Goal: Information Seeking & Learning: Understand process/instructions

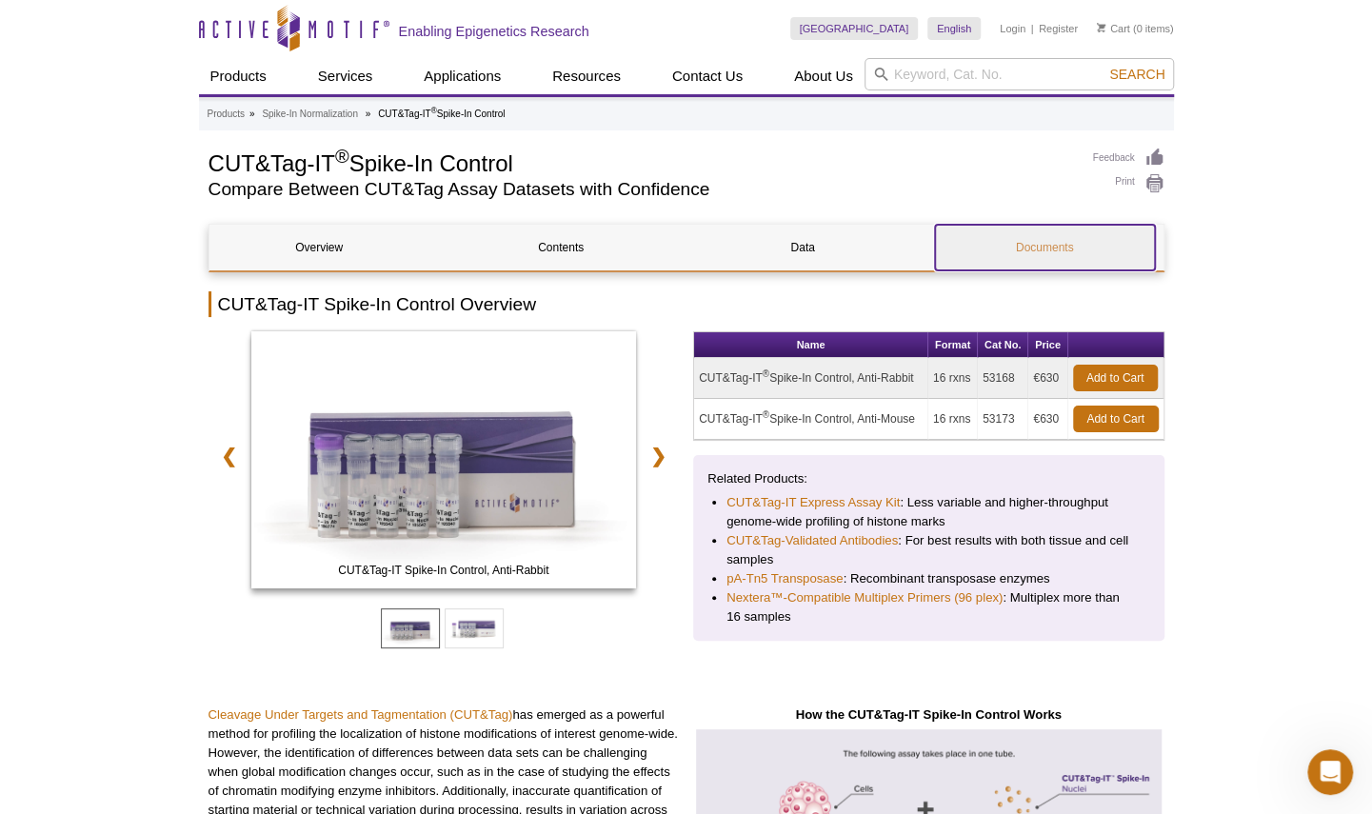
click at [1034, 238] on link "Documents" at bounding box center [1045, 248] width 220 height 46
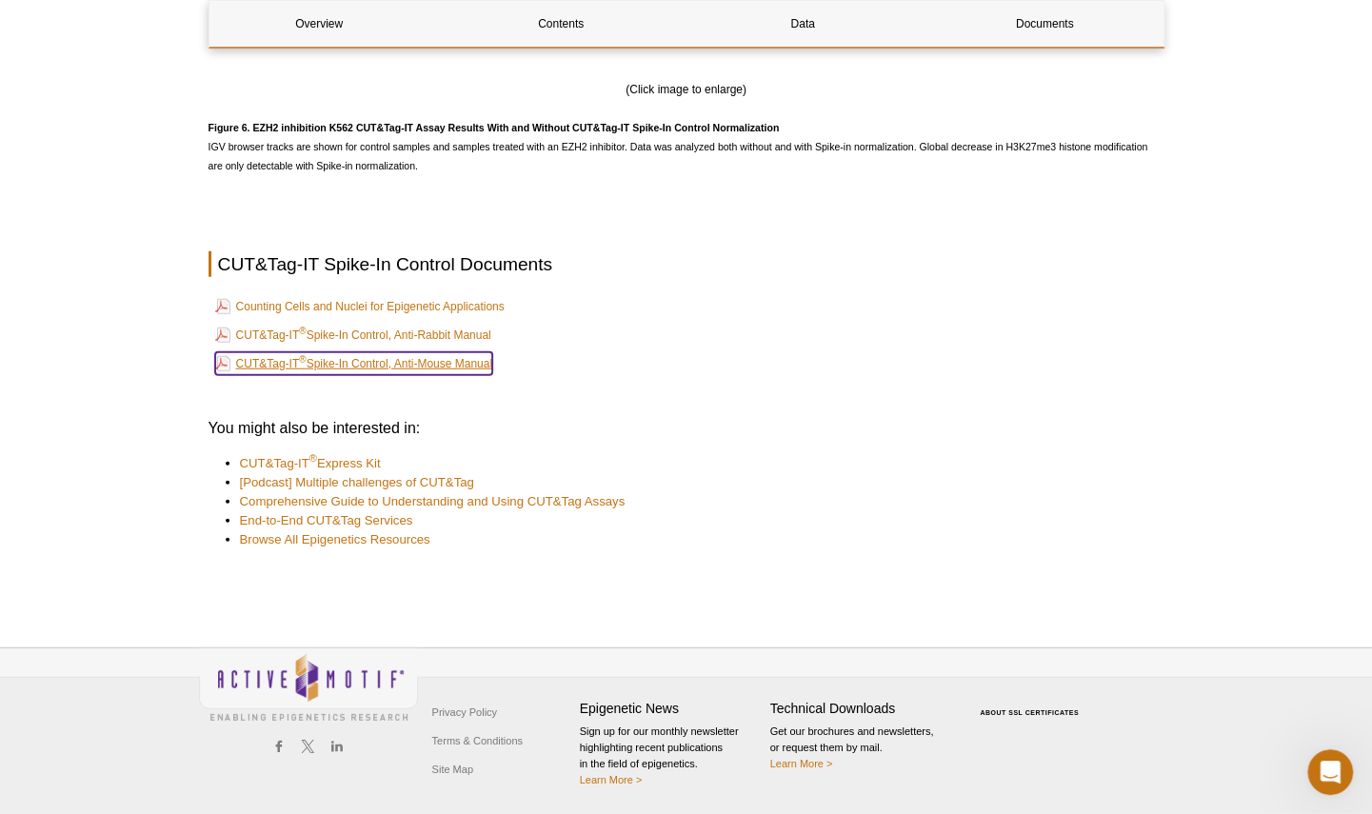
click at [372, 352] on link "CUT&Tag-IT ® Spike-In Control, Anti-Mouse Manual" at bounding box center [354, 363] width 278 height 23
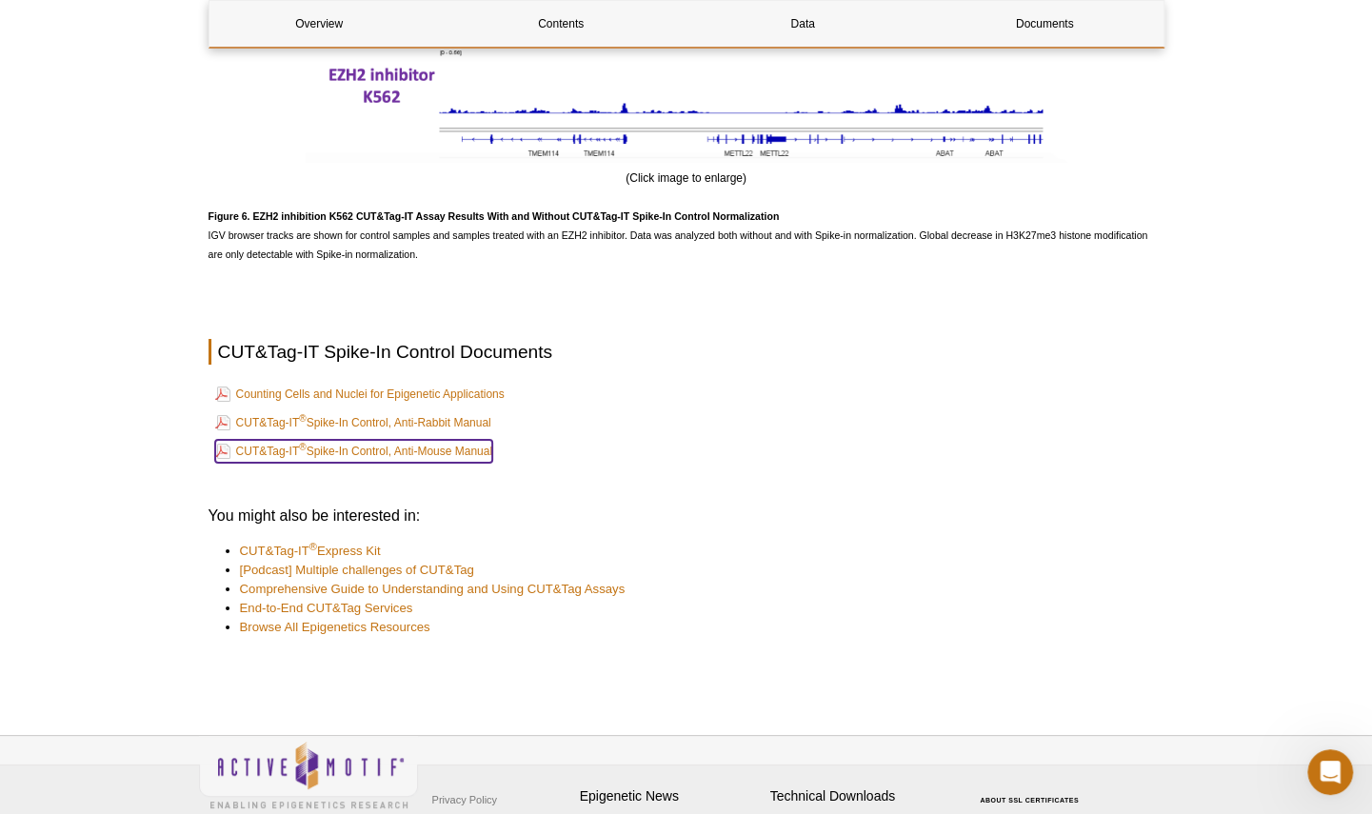
scroll to position [3909, 0]
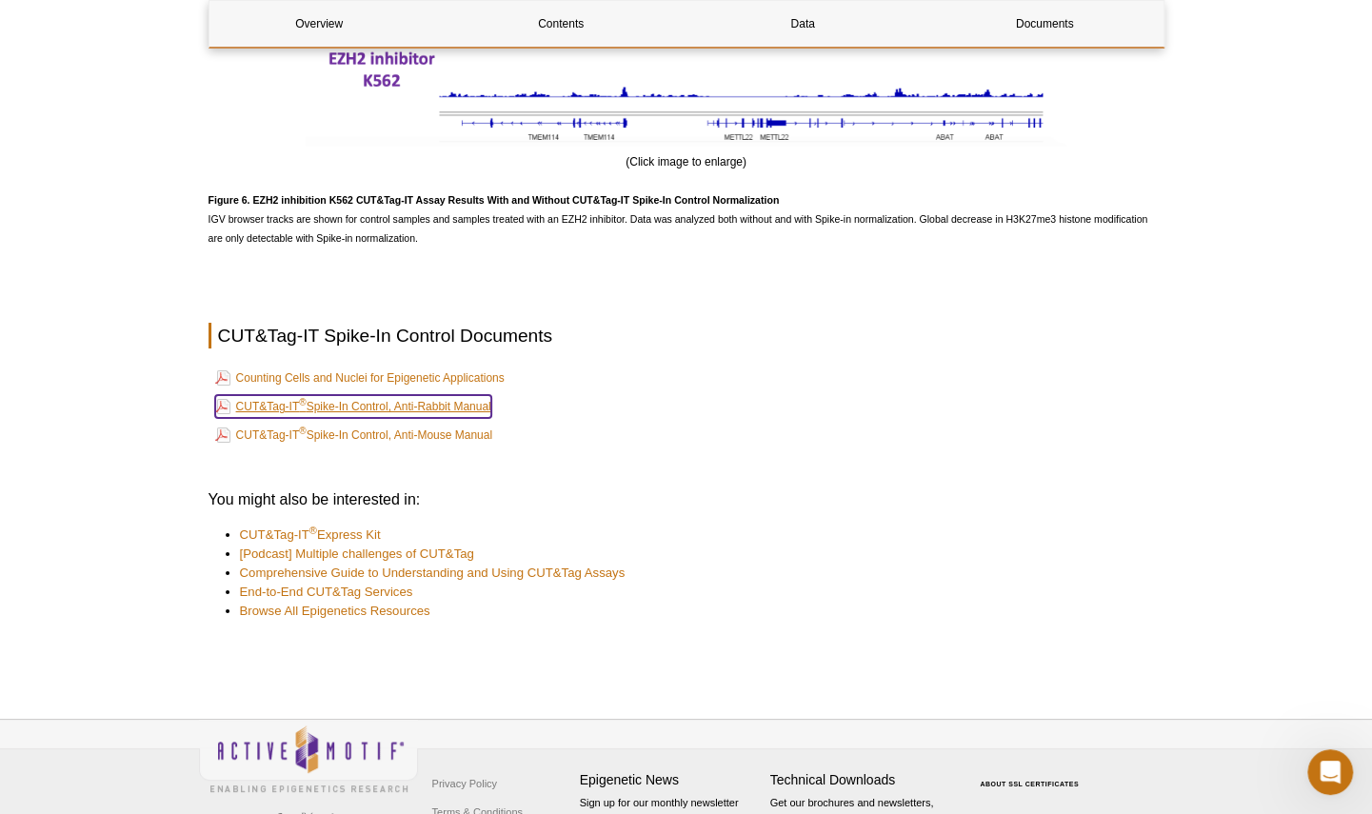
click at [491, 406] on link "CUT&Tag-IT ® Spike-In Control, Anti-Rabbit Manual" at bounding box center [353, 406] width 276 height 23
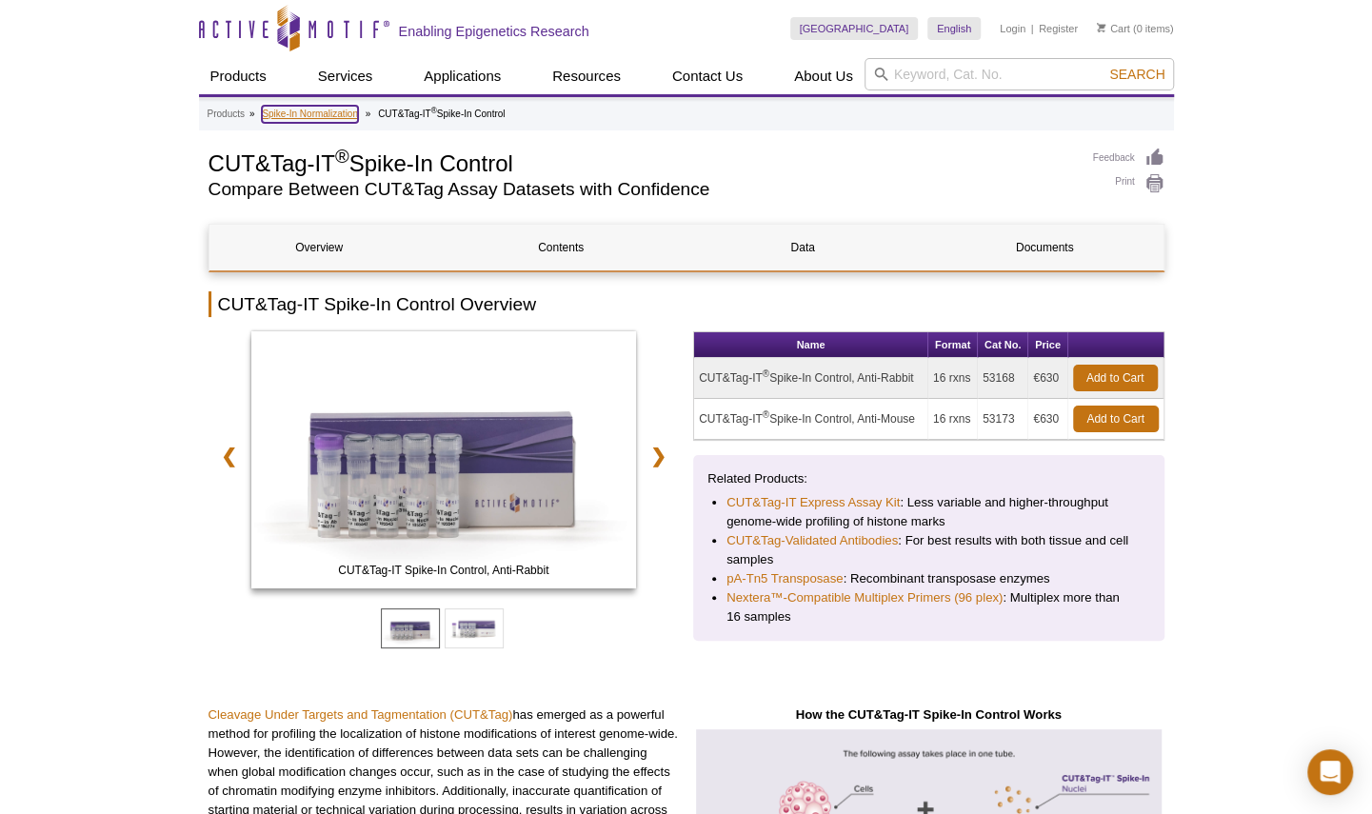
click at [358, 111] on link "Spike-In Normalization" at bounding box center [310, 114] width 96 height 17
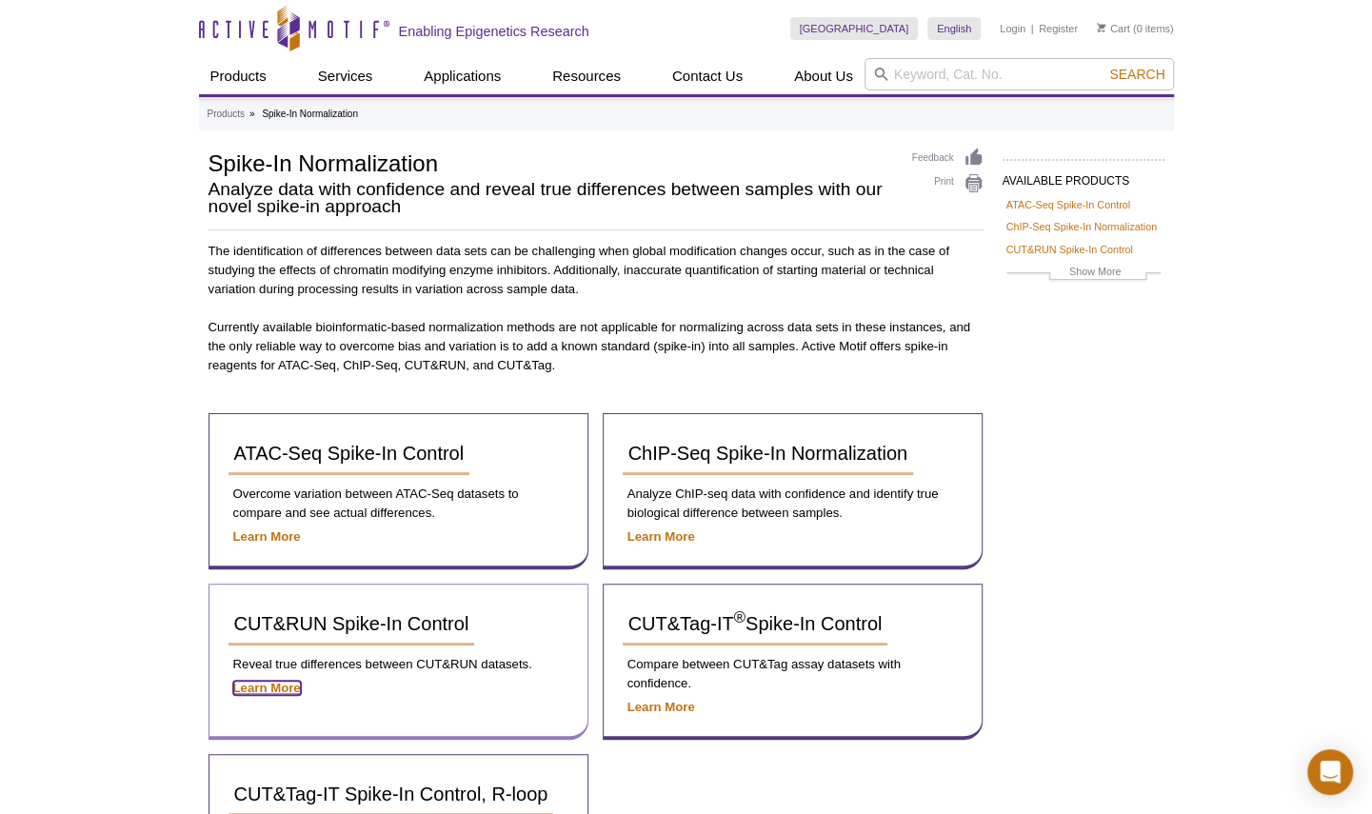
click at [253, 686] on strong "Learn More" at bounding box center [267, 688] width 68 height 14
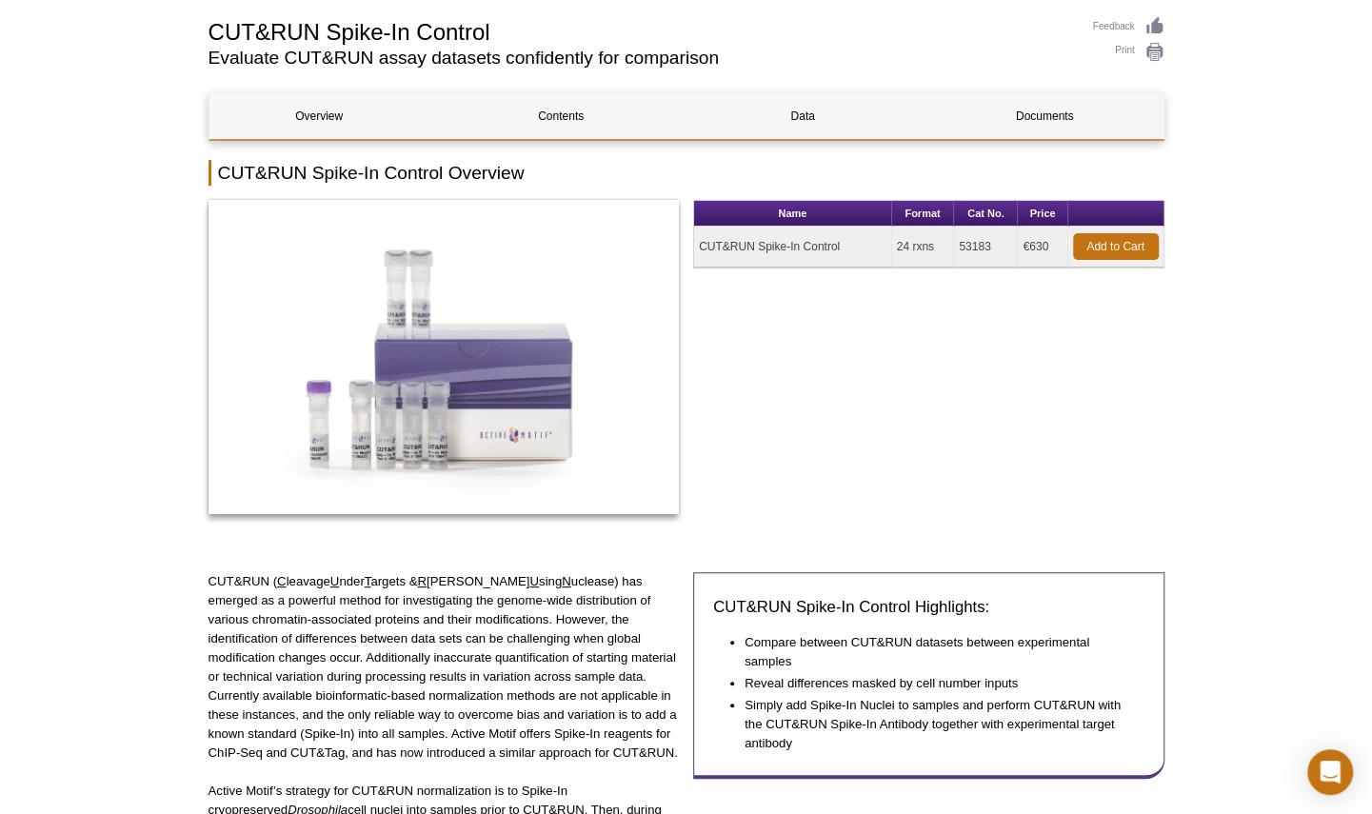
scroll to position [134, 0]
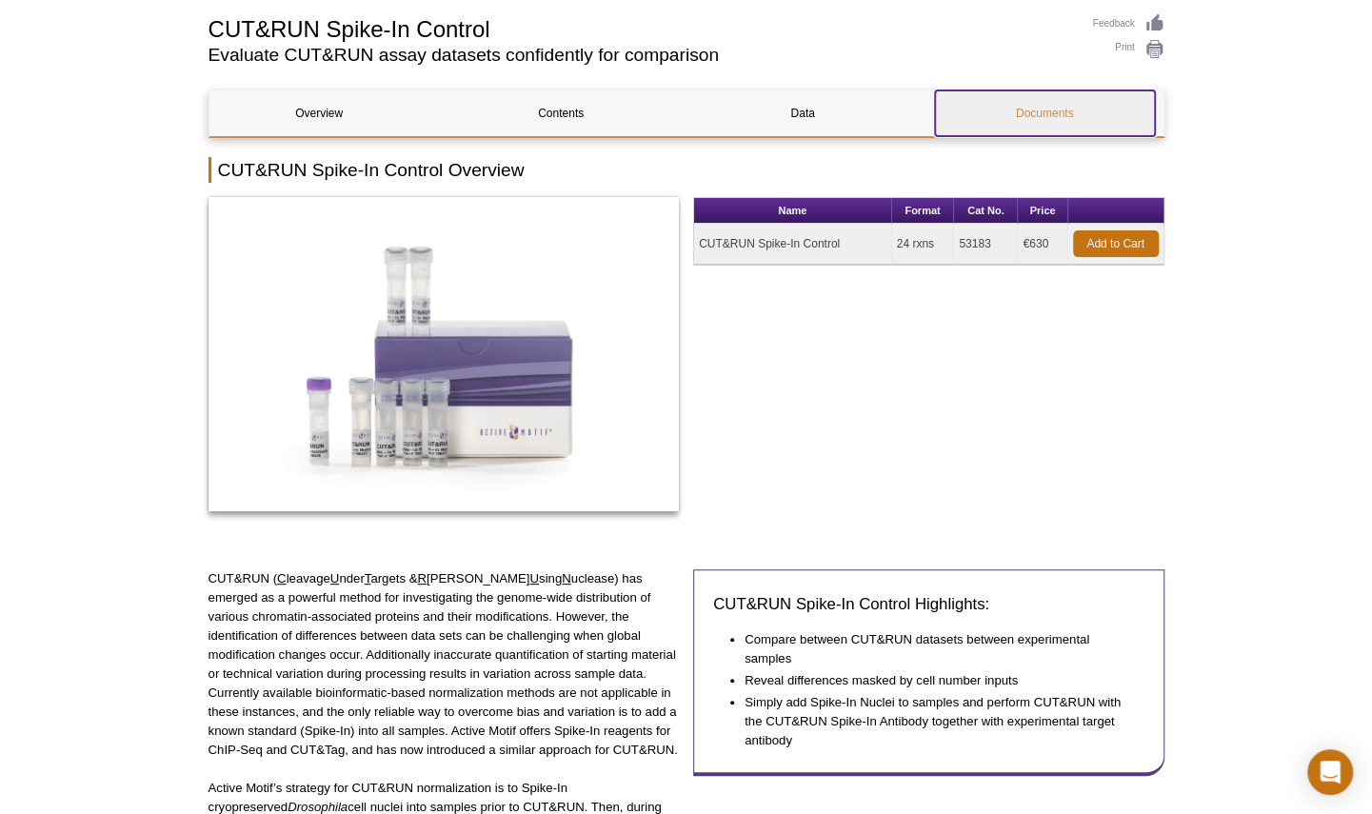
click at [1052, 110] on link "Documents" at bounding box center [1045, 113] width 220 height 46
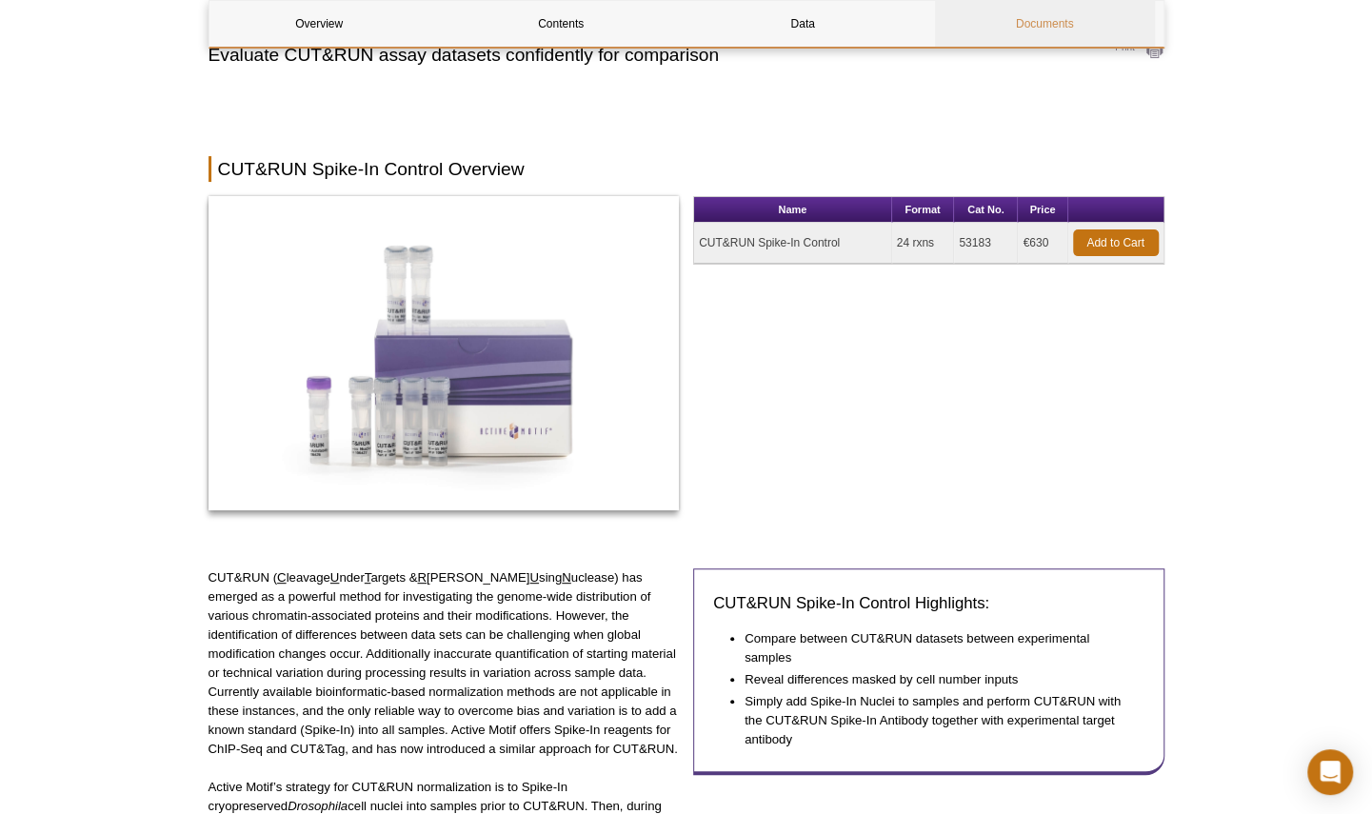
scroll to position [2203, 0]
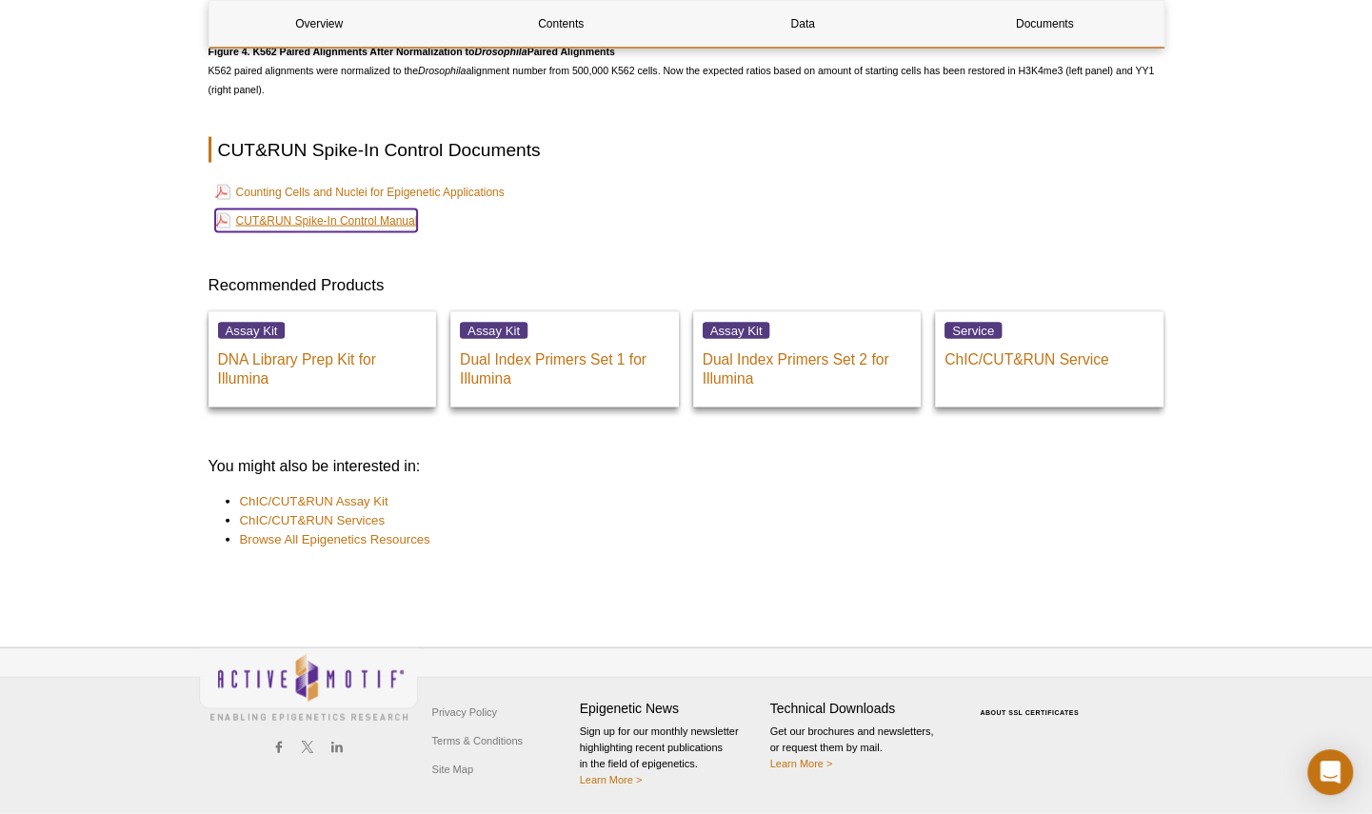
click at [394, 209] on link "CUT&RUN Spike-In Control Manual" at bounding box center [316, 220] width 203 height 23
